Goal: Navigation & Orientation: Locate item on page

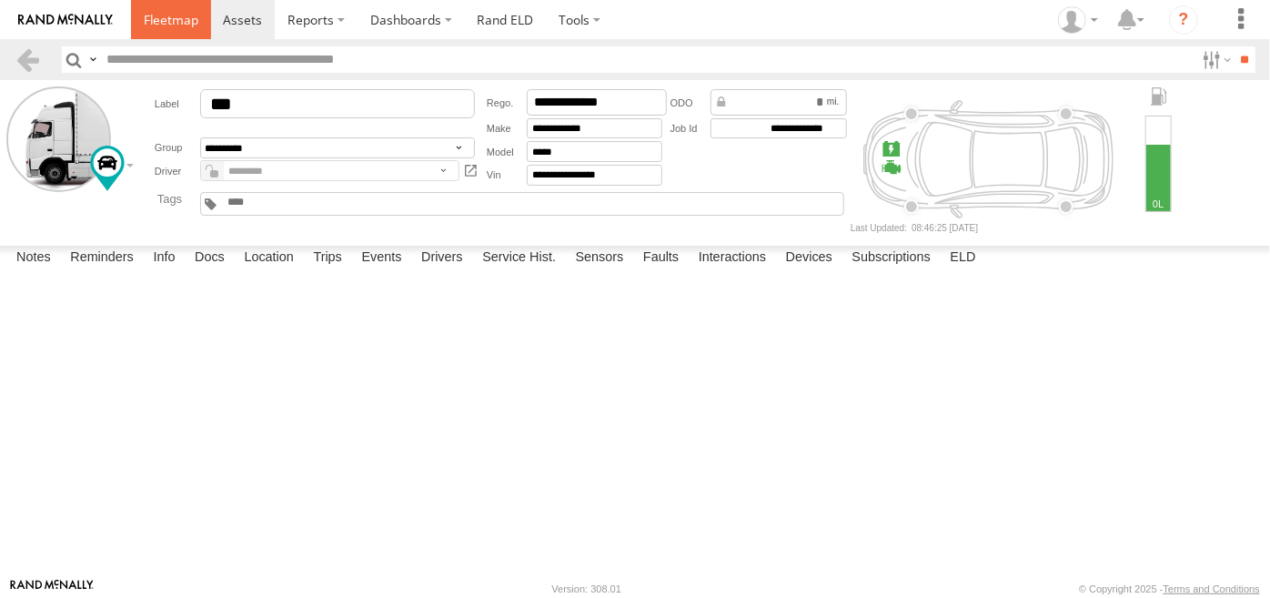
click at [165, 22] on span at bounding box center [171, 19] width 55 height 17
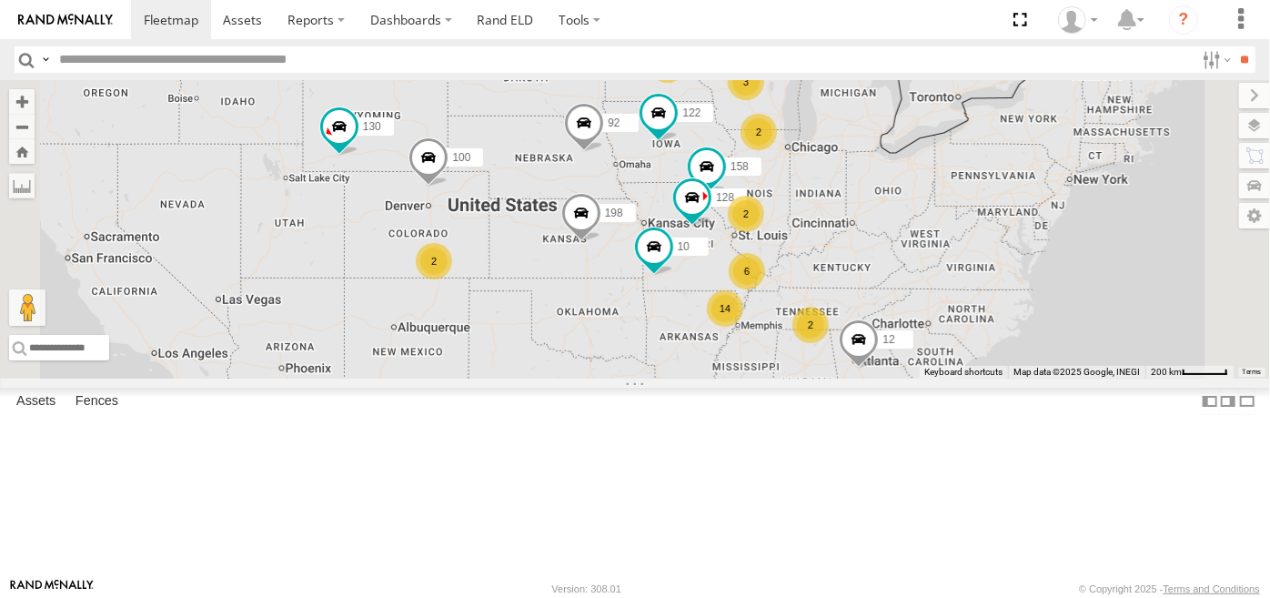
drag, startPoint x: 726, startPoint y: 452, endPoint x: 699, endPoint y: 431, distance: 34.4
click at [699, 378] on div "2 14 2 158 128 2 6 3 130 198 122 100 2 12 10 2 92" at bounding box center [635, 229] width 1270 height 298
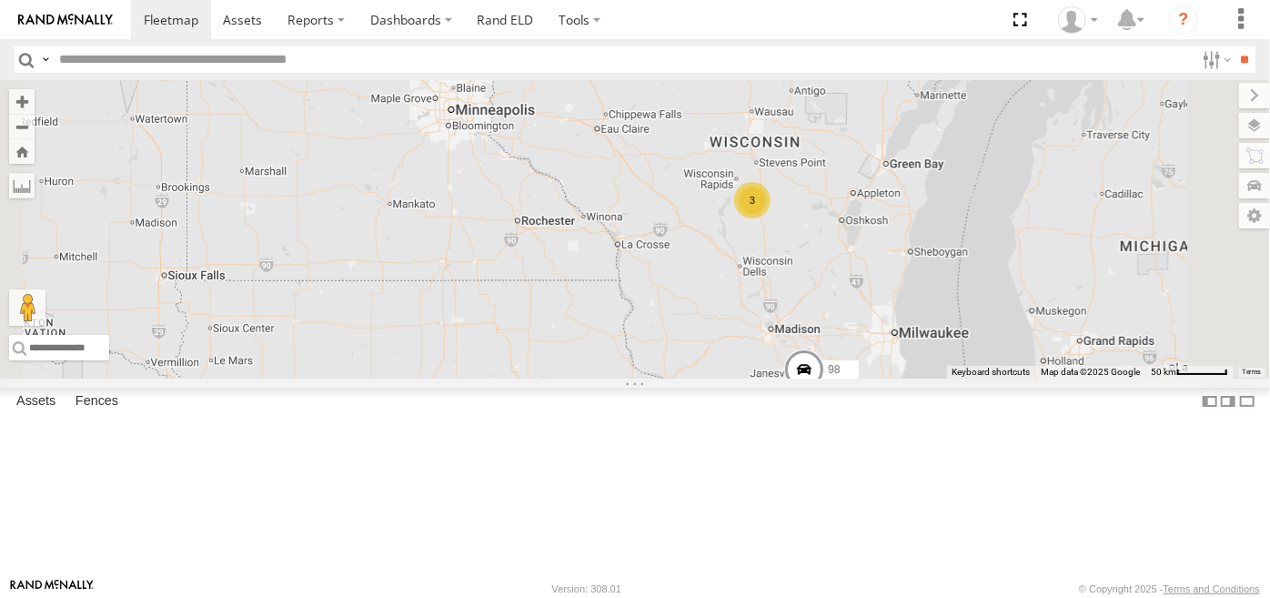
drag, startPoint x: 790, startPoint y: 166, endPoint x: 833, endPoint y: 365, distance: 203.1
click at [833, 365] on div "158 128 130 198 122 100 12 10 92 164 178 3 98 142" at bounding box center [635, 229] width 1270 height 298
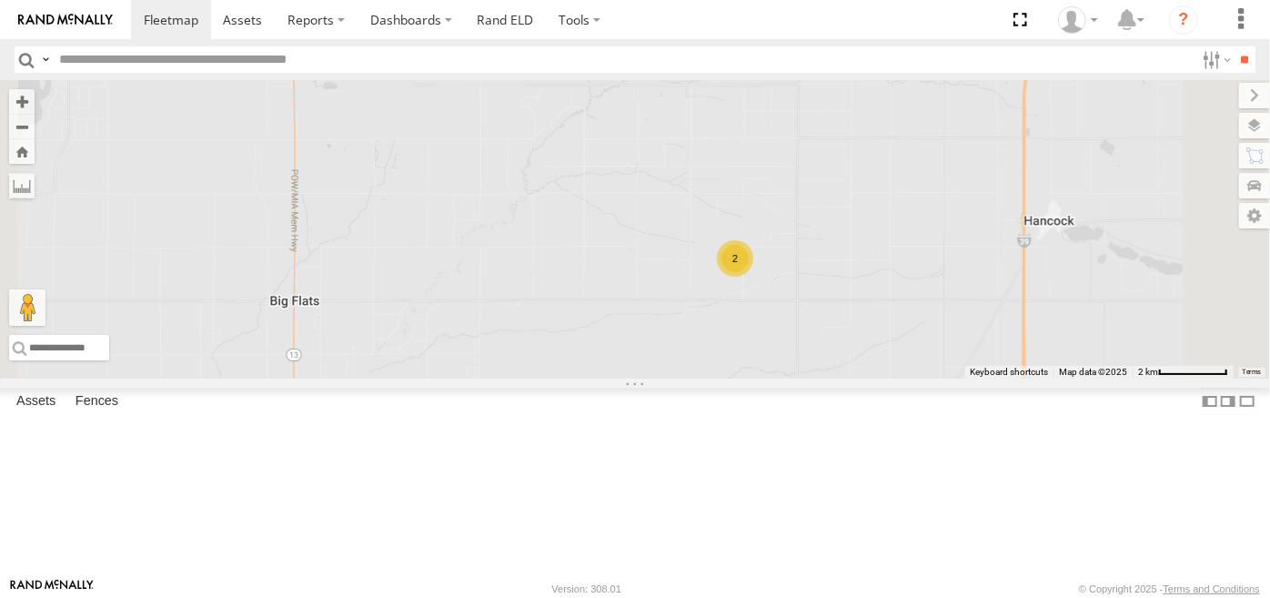
drag, startPoint x: 1084, startPoint y: 377, endPoint x: 902, endPoint y: 409, distance: 184.9
click at [902, 378] on div "158 128 130 198 122 100 12 10 92 164 178 98 142 140 194 210 2" at bounding box center [635, 229] width 1270 height 298
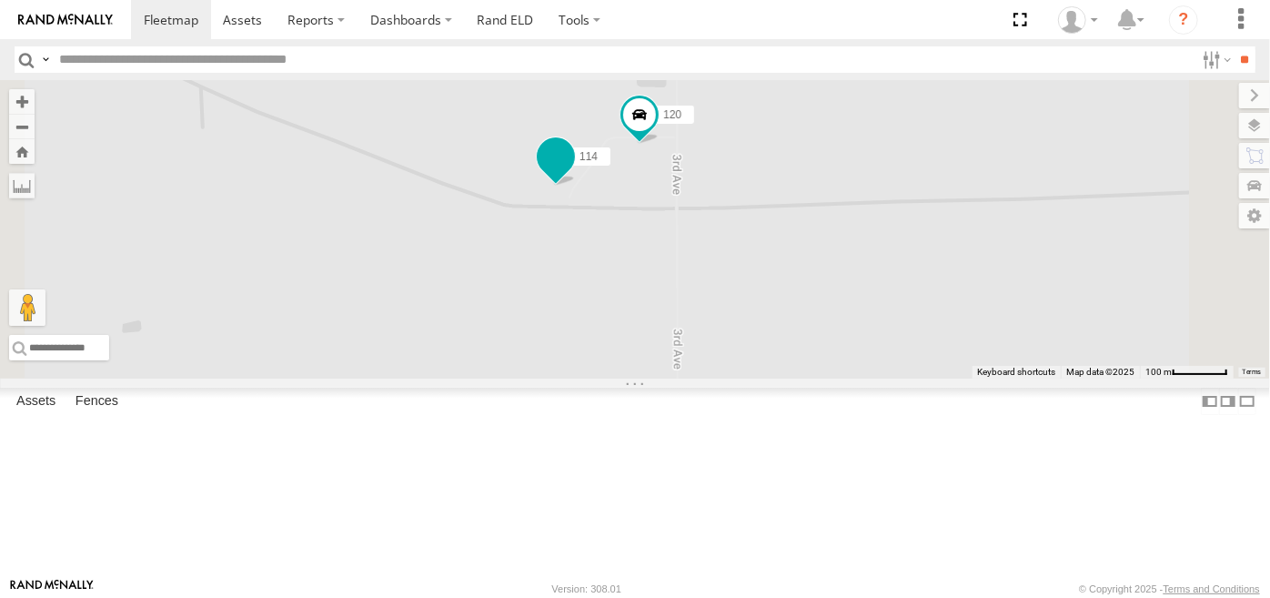
click at [572, 173] on span at bounding box center [555, 156] width 33 height 33
click at [562, 118] on div "210 114" at bounding box center [635, 229] width 1270 height 298
